Goal: Information Seeking & Learning: Understand process/instructions

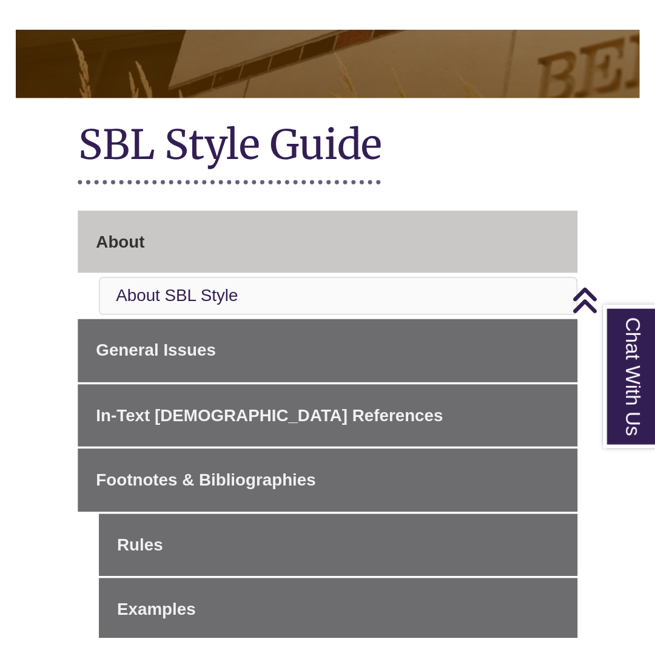
scroll to position [224, 0]
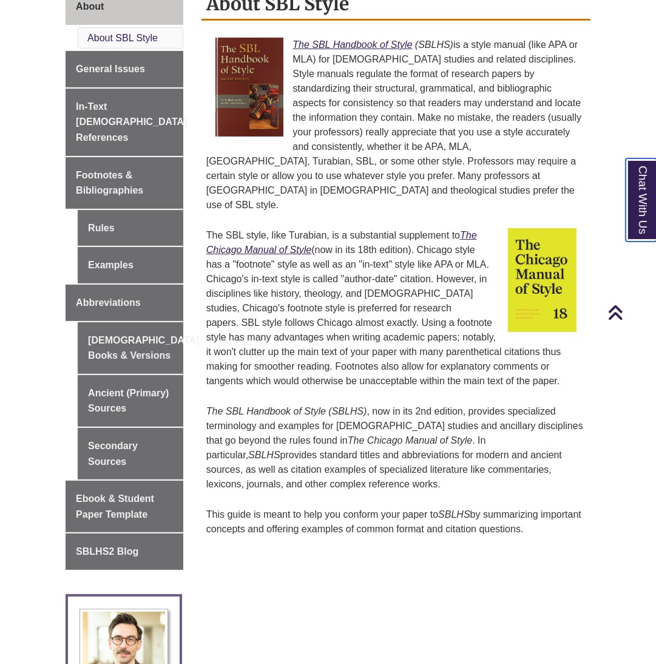
scroll to position [345, 0]
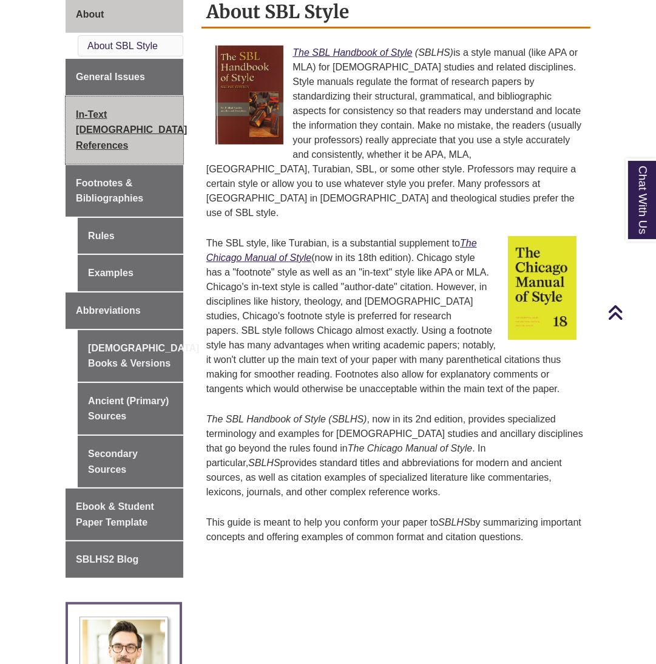
click at [109, 125] on span "In-Text [DEMOGRAPHIC_DATA] References" at bounding box center [131, 129] width 111 height 41
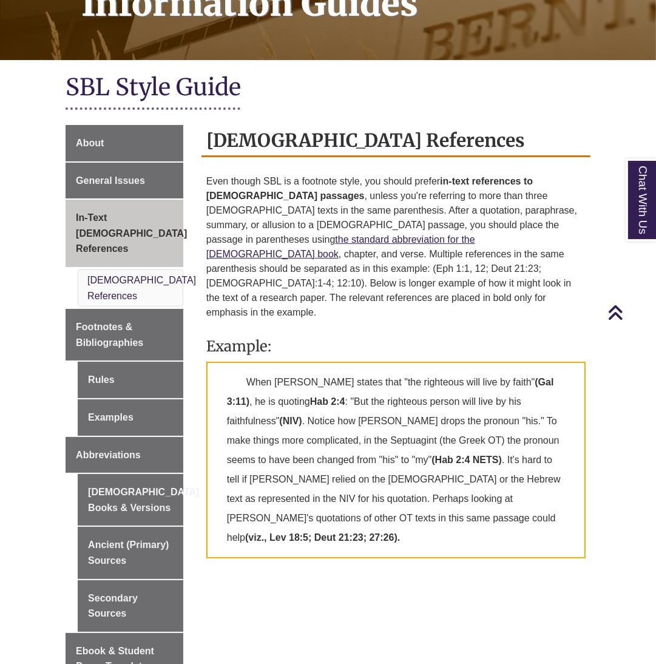
scroll to position [241, 0]
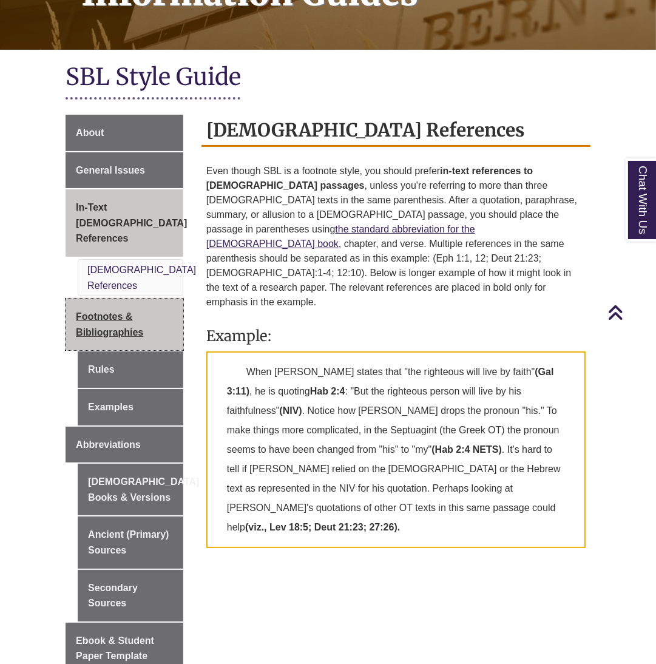
click at [112, 311] on span "Footnotes & Bibliographies" at bounding box center [109, 324] width 67 height 26
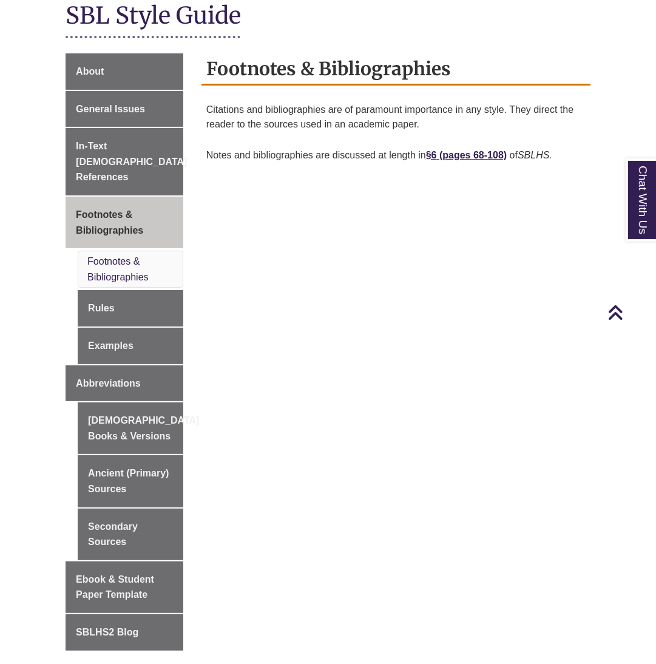
scroll to position [301, 0]
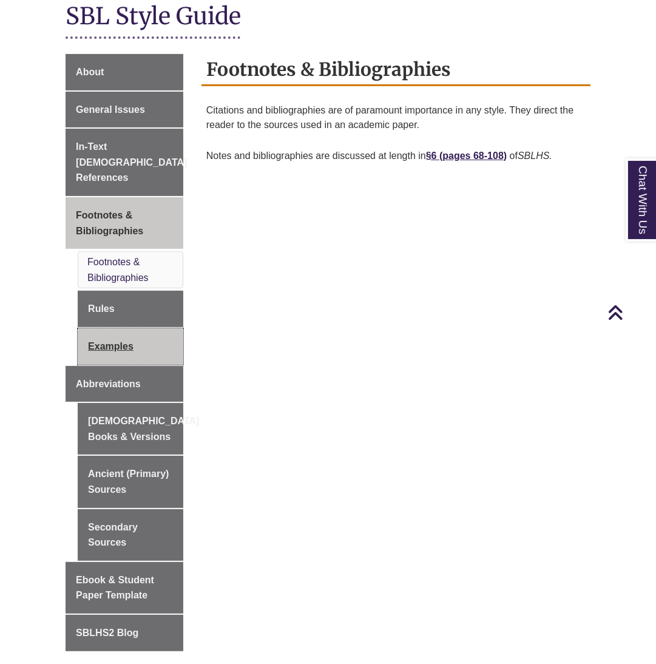
click at [106, 328] on link "Examples" at bounding box center [131, 346] width 106 height 36
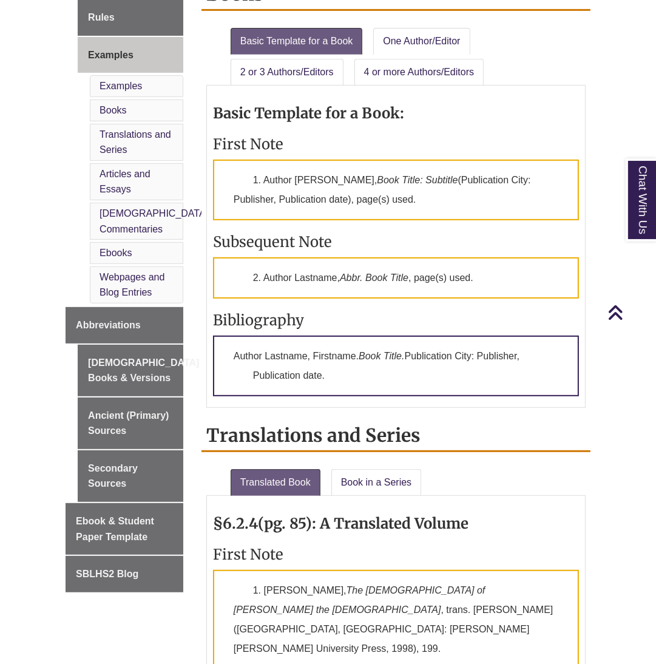
scroll to position [483, 0]
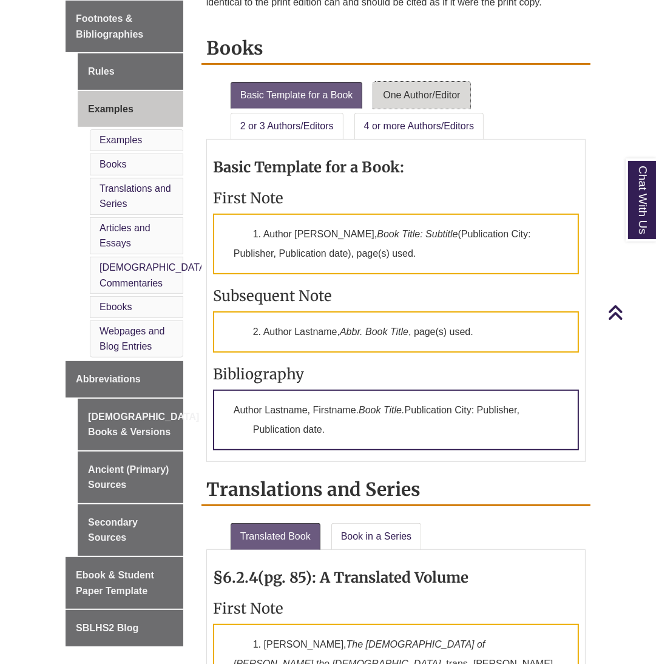
click at [400, 89] on link "One Author/Editor" at bounding box center [421, 95] width 96 height 27
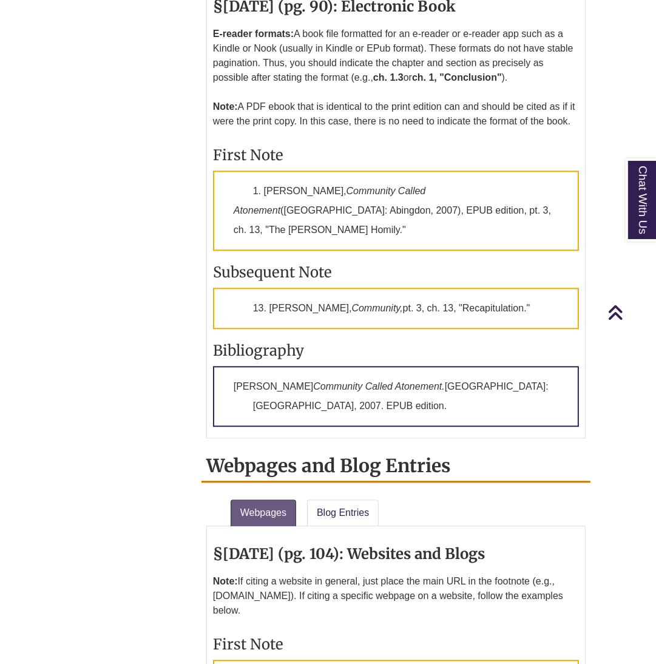
scroll to position [2834, 0]
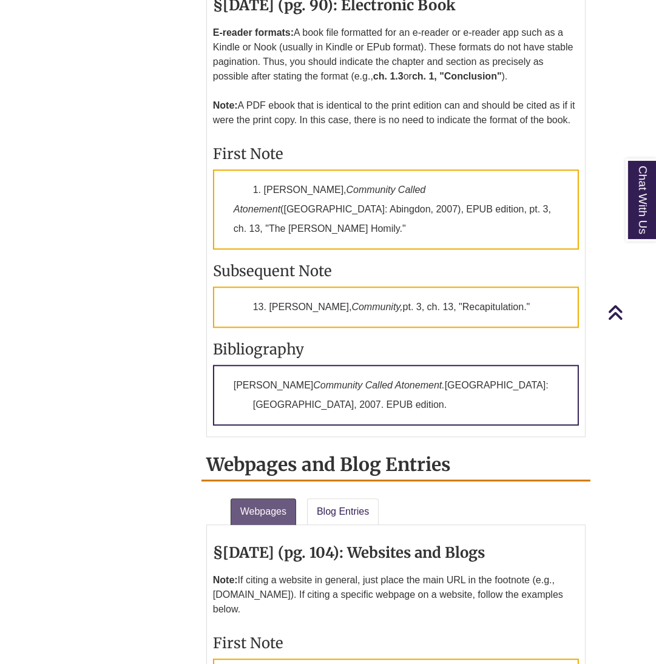
click at [482, 568] on p "Note: If citing a website in general, just place the main URL in the footnote (…" at bounding box center [396, 594] width 366 height 53
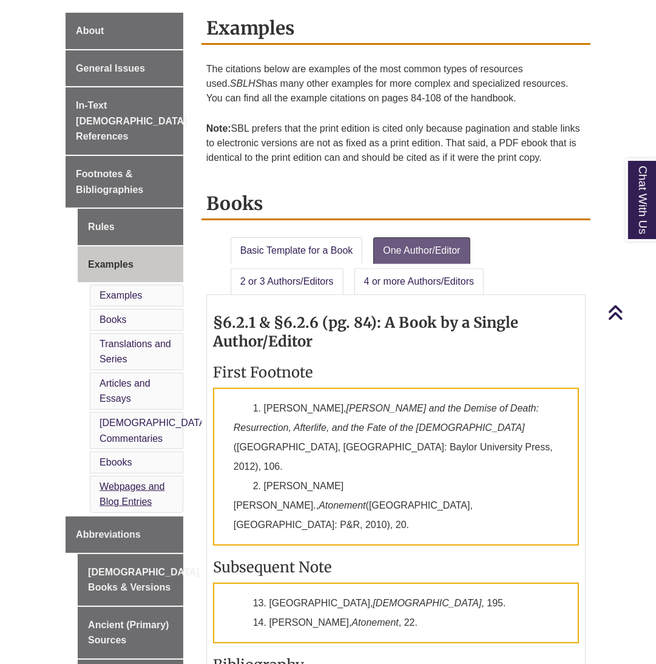
scroll to position [328, 0]
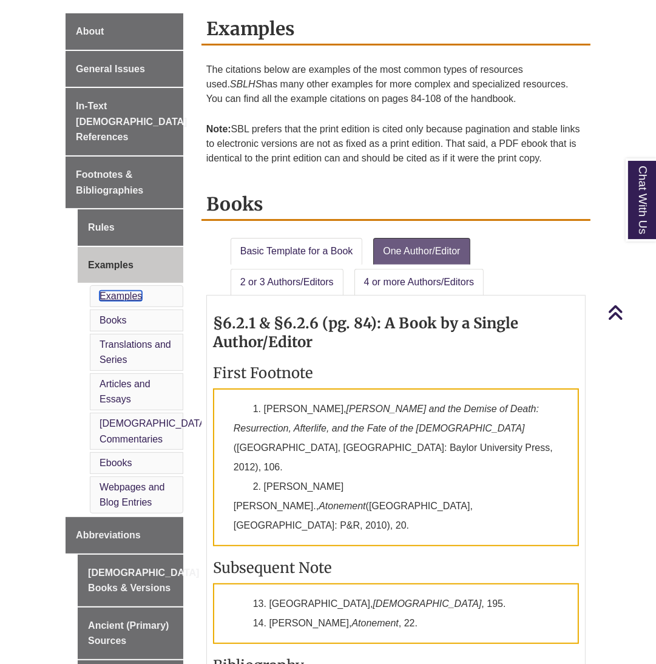
click at [124, 291] on link "Examples" at bounding box center [120, 296] width 42 height 10
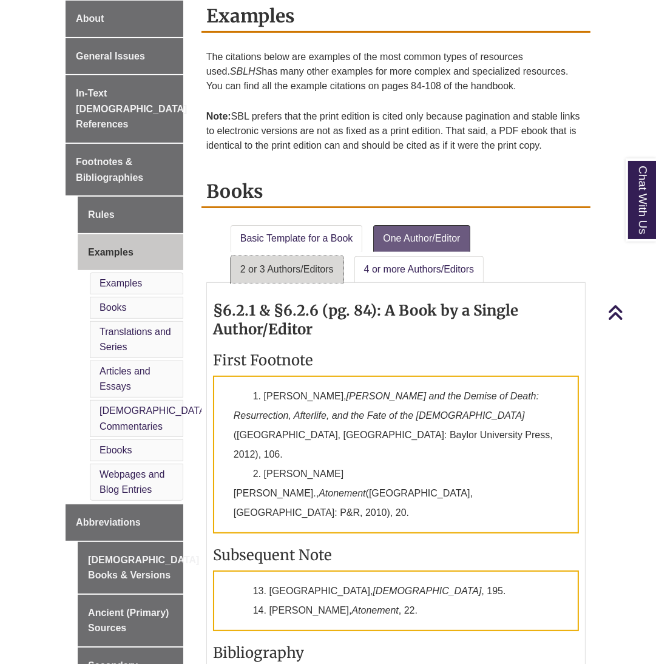
click at [274, 267] on link "2 or 3 Authors/Editors" at bounding box center [287, 269] width 113 height 27
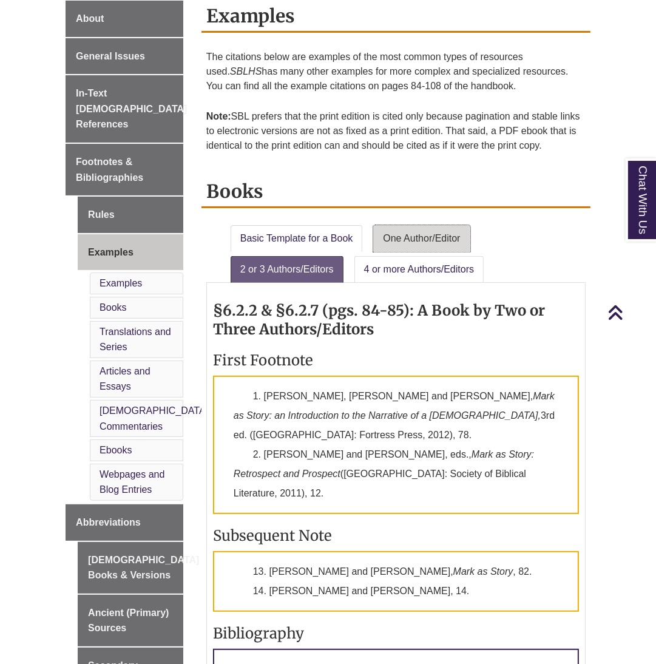
click at [416, 233] on link "One Author/Editor" at bounding box center [421, 238] width 96 height 27
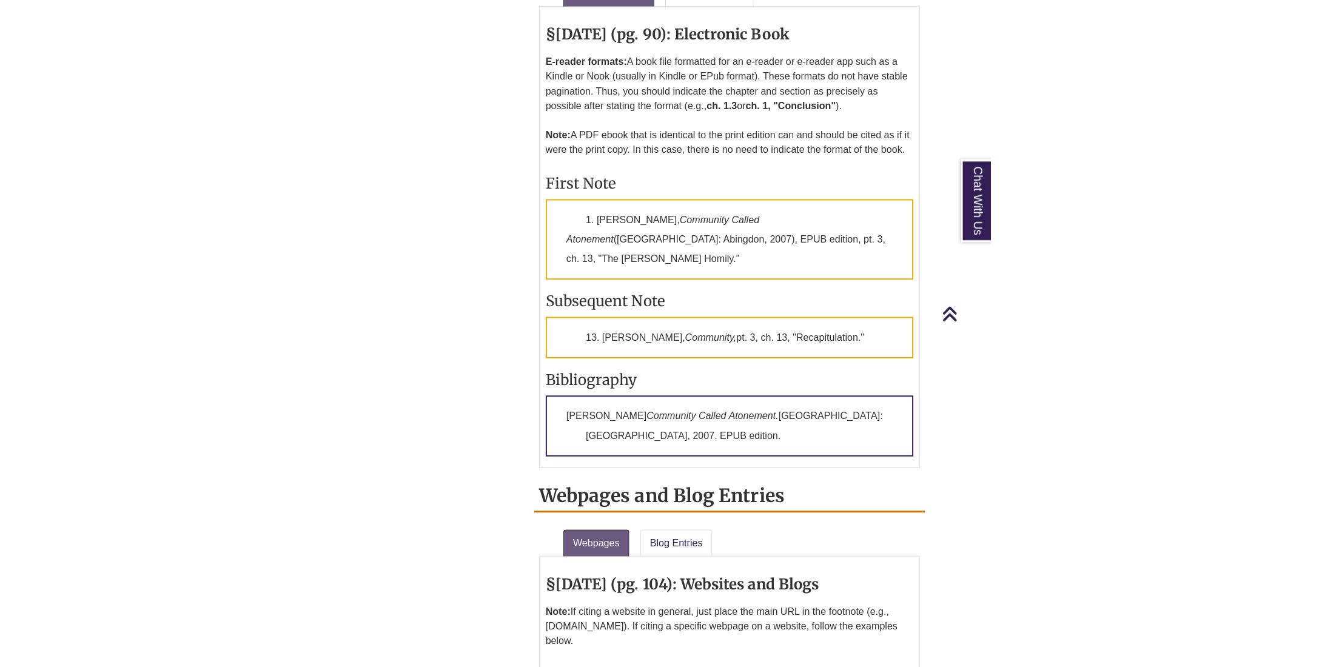
scroll to position [2789, 0]
